Goal: Task Accomplishment & Management: Manage account settings

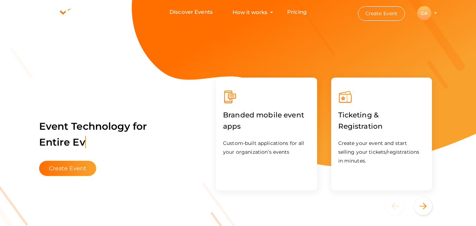
click at [423, 11] on div "CA" at bounding box center [424, 13] width 14 height 14
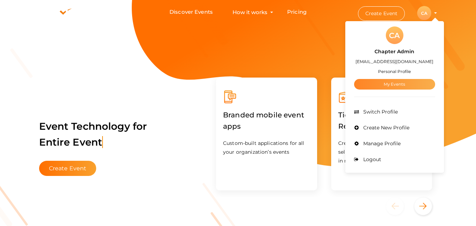
click at [406, 80] on link "My Events" at bounding box center [394, 84] width 81 height 11
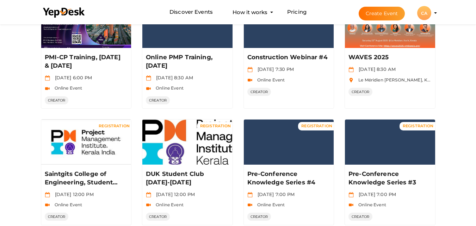
scroll to position [99, 0]
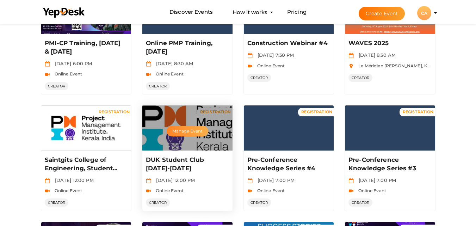
click at [186, 129] on button "Manage Event" at bounding box center [188, 131] width 42 height 11
click at [164, 161] on p "DUK Student Club [DATE]-[DATE]" at bounding box center [186, 164] width 81 height 17
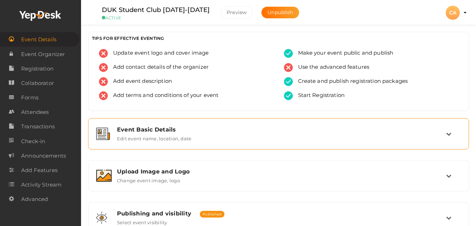
click at [127, 134] on label "Edit event name, location, date" at bounding box center [154, 137] width 74 height 8
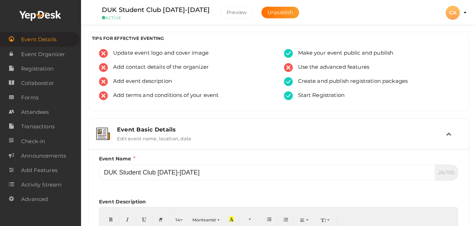
scroll to position [197, 0]
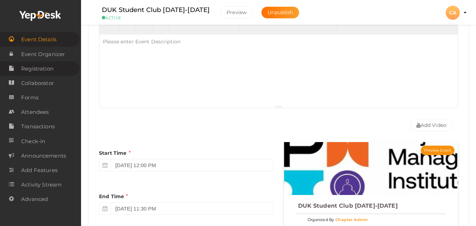
click at [48, 66] on span "Registration" at bounding box center [37, 69] width 32 height 14
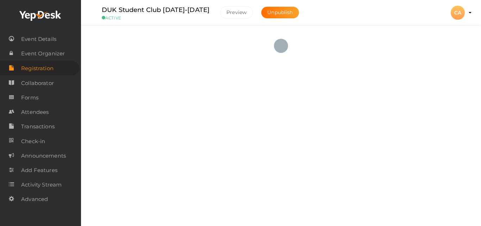
checkbox input "true"
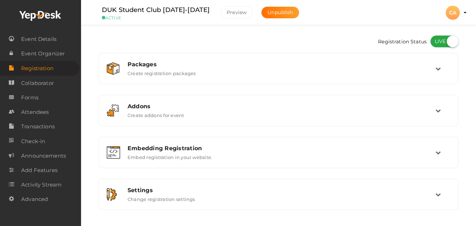
click at [339, 73] on div "Packages Create registration packages" at bounding box center [278, 68] width 313 height 15
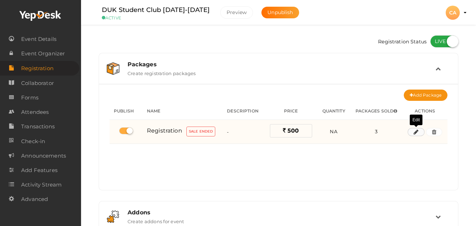
click at [417, 135] on button "button" at bounding box center [416, 132] width 17 height 8
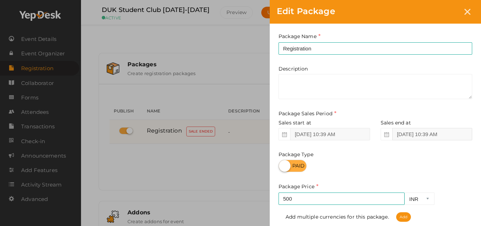
click at [417, 135] on input "Aug 26, 2025 10:39 AM" at bounding box center [432, 134] width 80 height 12
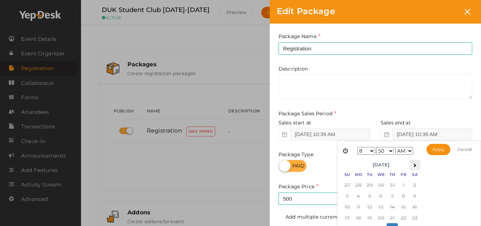
click at [414, 165] on icon at bounding box center [415, 165] width 4 height 4
click at [370, 152] on select "1 2 3 4 5 6 7 8 9 10 11 12" at bounding box center [367, 151] width 18 height 8
click at [394, 149] on select "00 01 02 03 04 05 06 07 08 09 10 11 12 13 14 15 16 17 18 19 20 21 22 23 24 25 2…" at bounding box center [386, 151] width 18 height 8
click at [412, 148] on select "AM PM" at bounding box center [405, 151] width 18 height 8
click at [439, 149] on button "Apply" at bounding box center [439, 149] width 24 height 11
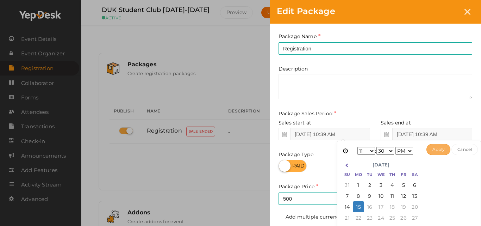
type input "Sep 15, 2025 11:30 PM"
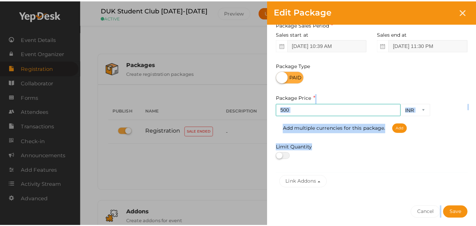
scroll to position [110, 0]
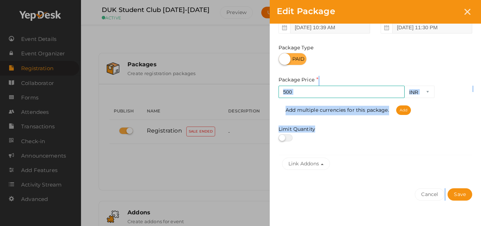
drag, startPoint x: 473, startPoint y: 188, endPoint x: 472, endPoint y: 222, distance: 33.5
click at [472, 222] on div "Package Name Registration This field is Required. Package Name already used. De…" at bounding box center [375, 76] width 211 height 319
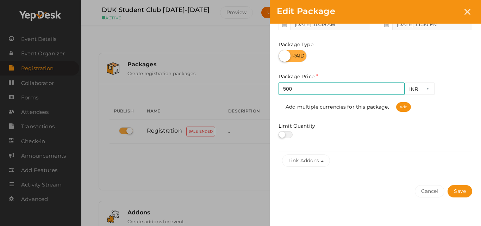
click at [461, 198] on div "Cancel Save" at bounding box center [375, 205] width 211 height 55
click at [461, 192] on button "Save" at bounding box center [460, 191] width 25 height 12
